Goal: Task Accomplishment & Management: Complete application form

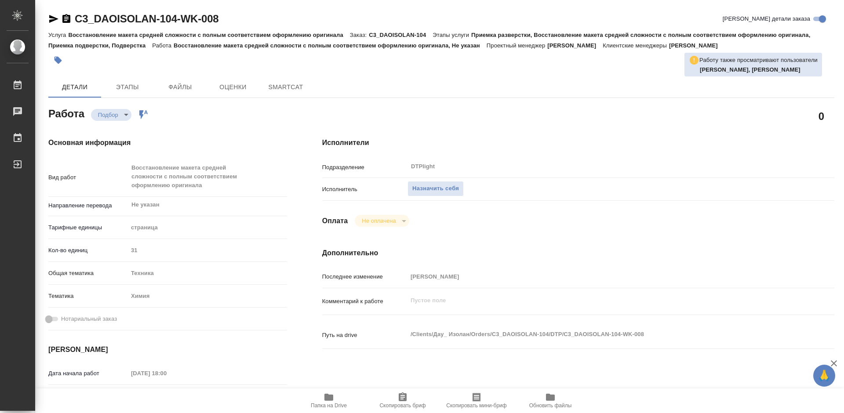
type textarea "x"
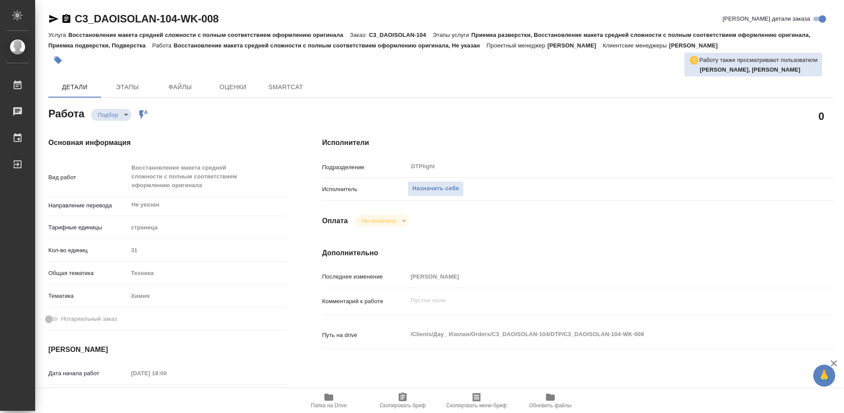
type textarea "x"
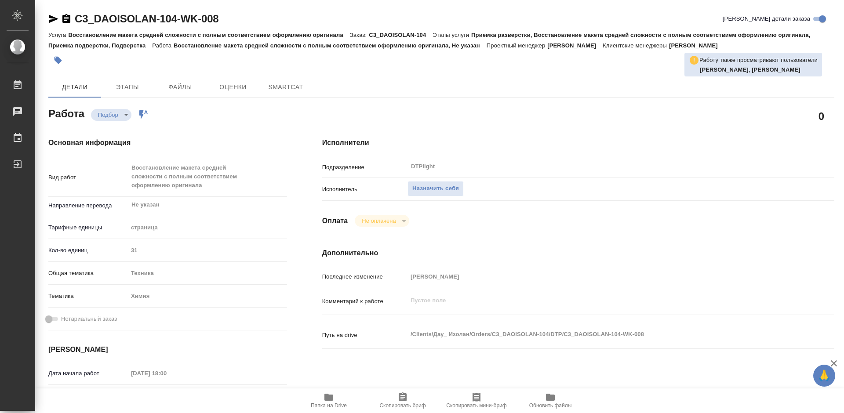
type textarea "x"
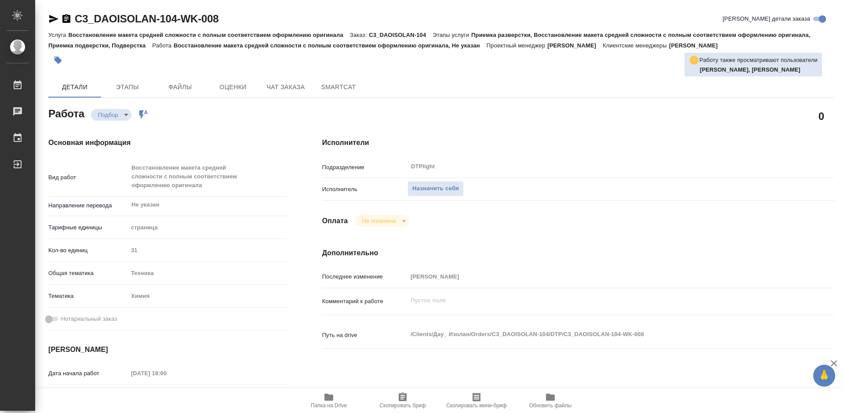
type textarea "x"
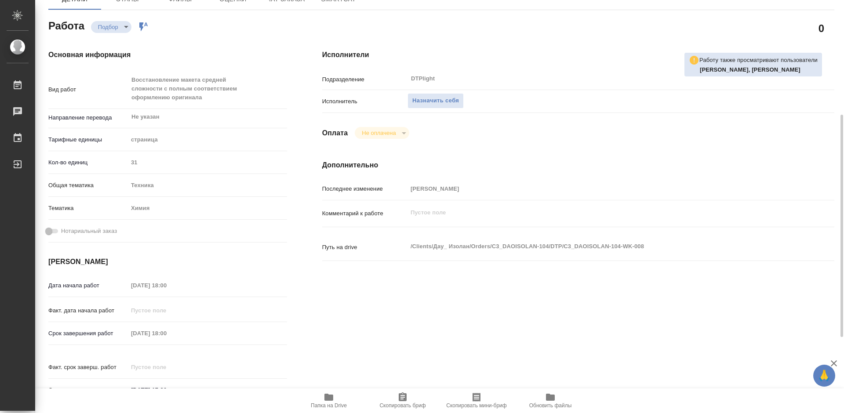
scroll to position [176, 0]
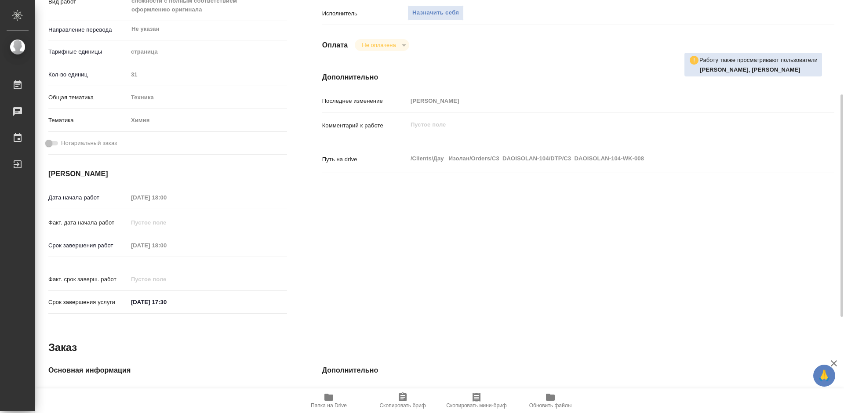
type textarea "x"
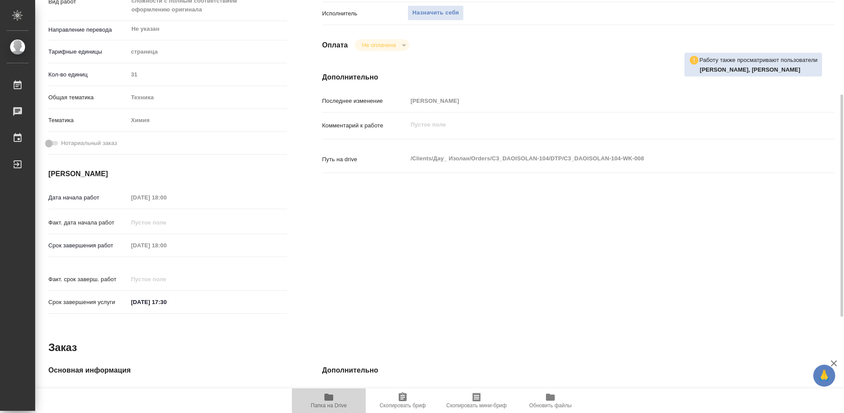
click at [322, 401] on span "Папка на Drive" at bounding box center [328, 400] width 63 height 17
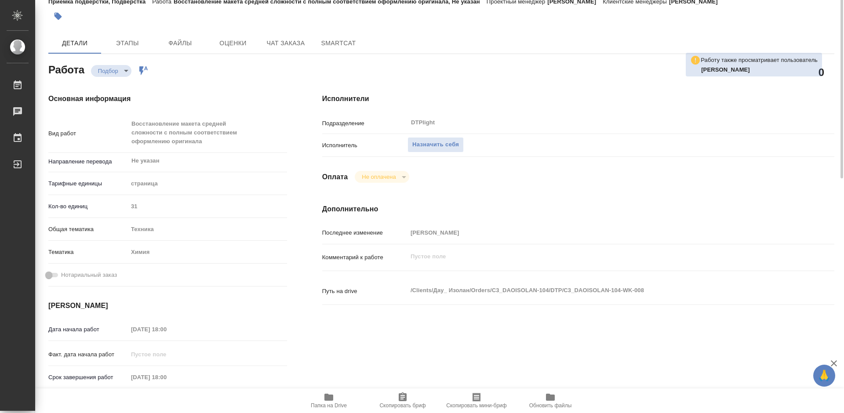
scroll to position [0, 0]
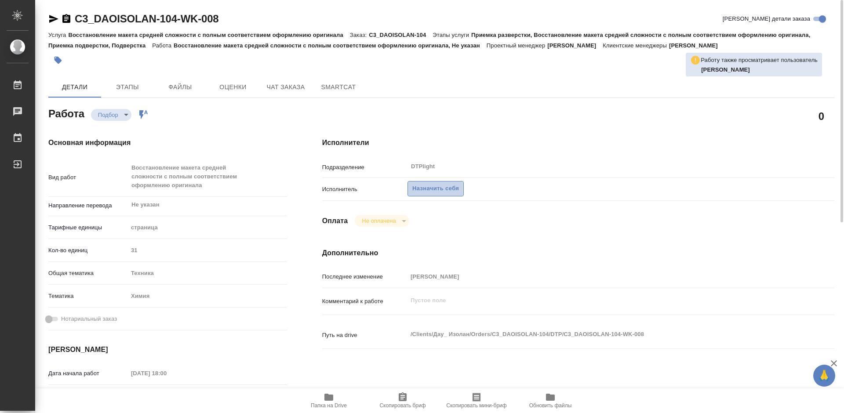
click at [427, 191] on span "Назначить себя" at bounding box center [435, 189] width 47 height 10
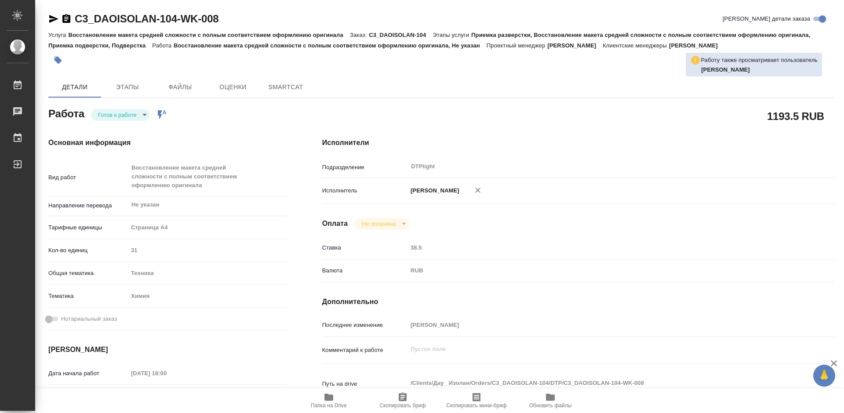
type textarea "x"
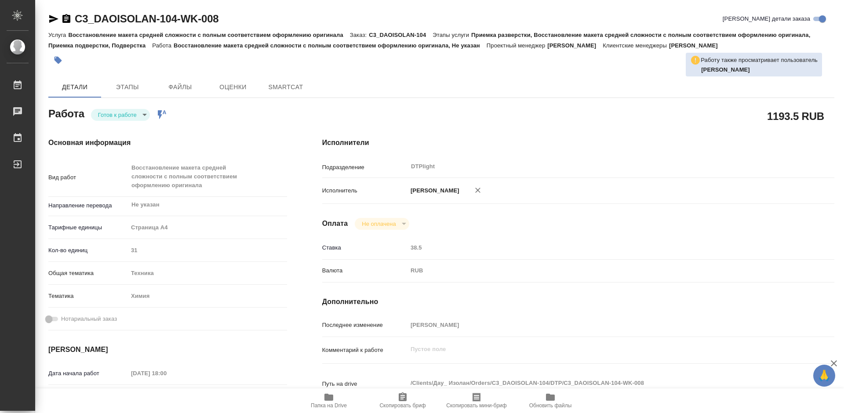
type textarea "x"
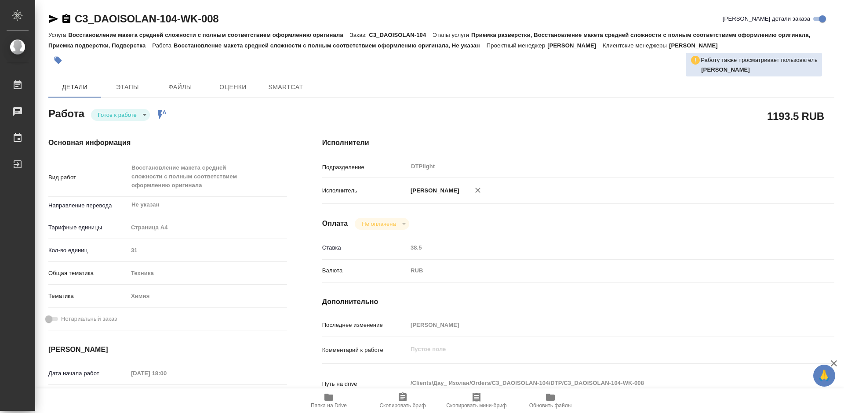
type textarea "x"
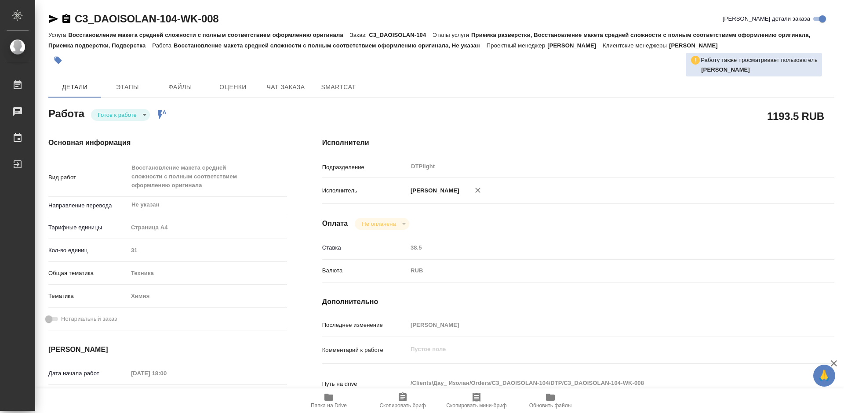
type textarea "x"
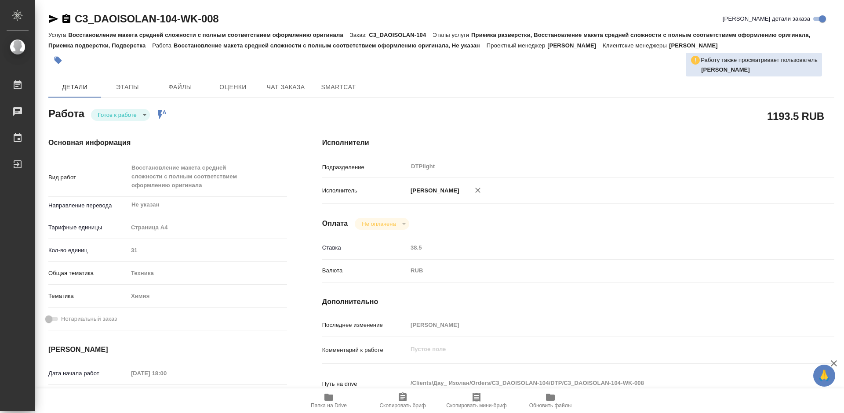
type textarea "x"
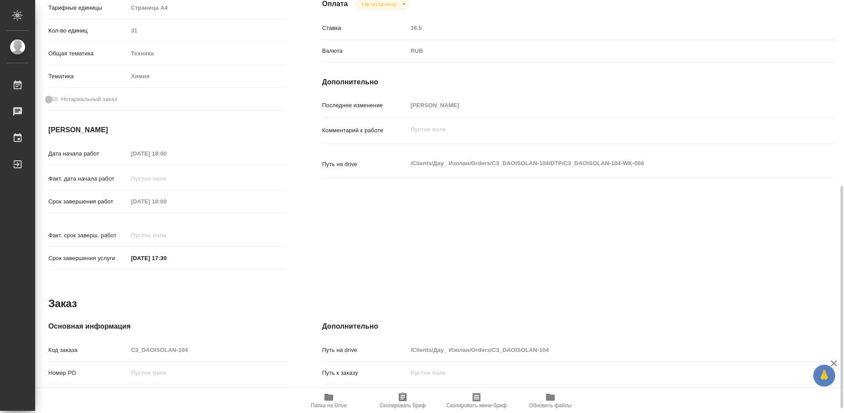
scroll to position [352, 0]
